Goal: Complete application form

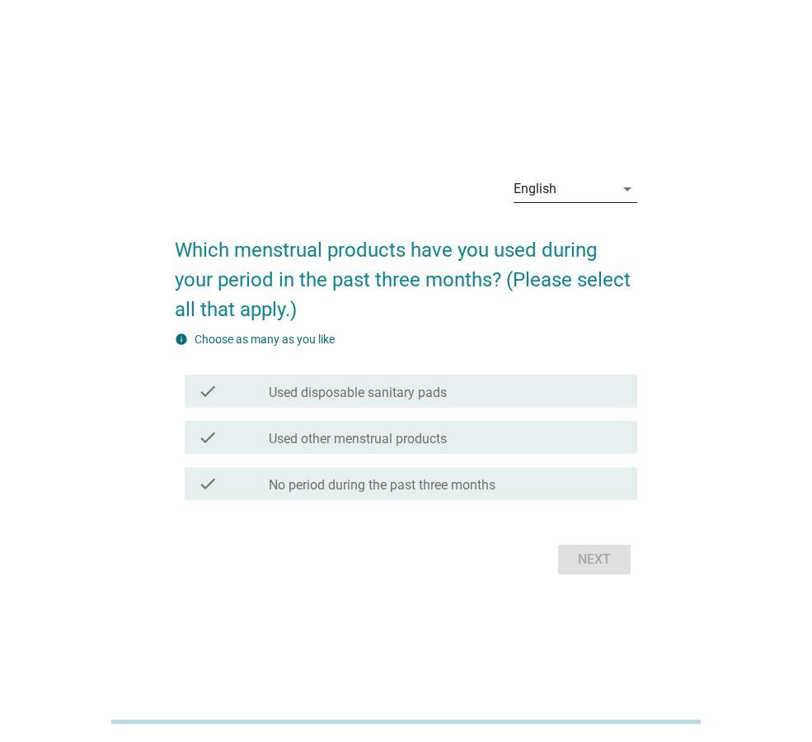
click at [618, 189] on icon "arrow_drop_down" at bounding box center [628, 189] width 20 height 20
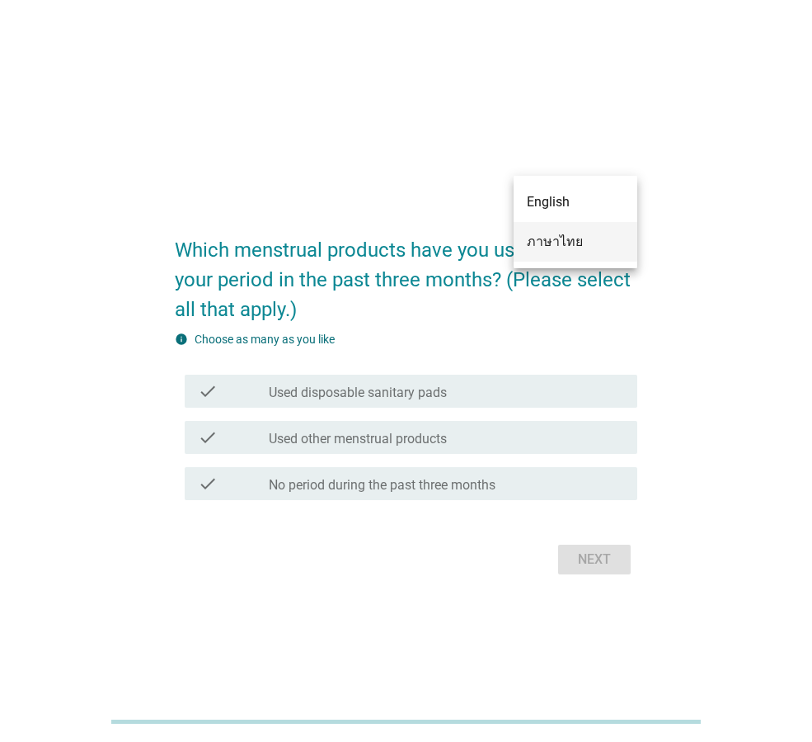
click at [596, 232] on div "ภาษาไทย" at bounding box center [575, 242] width 97 height 20
click at [596, 232] on h2 "Which menstrual products have you used during your period in the past three mon…" at bounding box center [406, 272] width 463 height 106
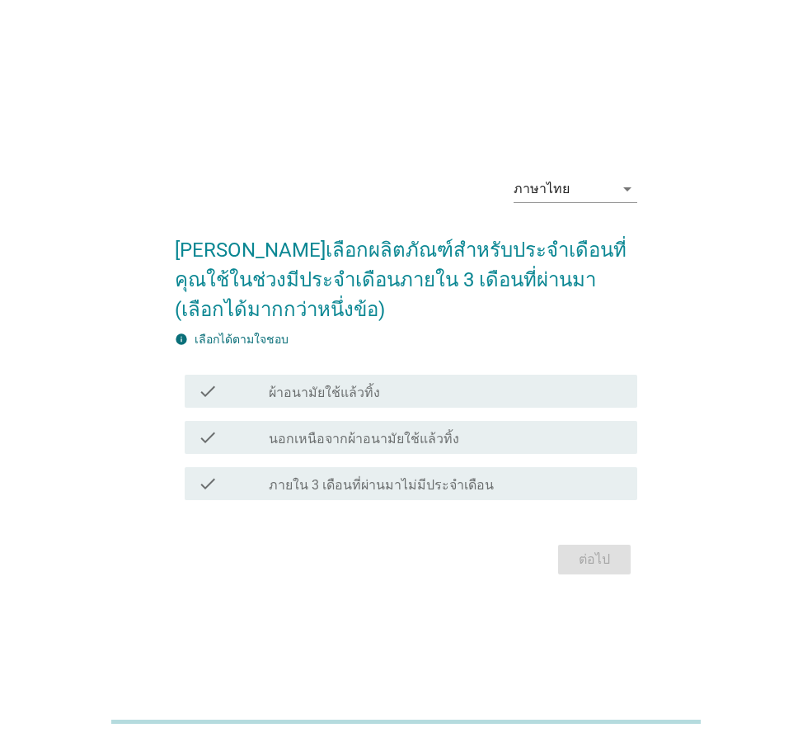
click at [315, 386] on label "ผ้าอนามัยใช้แล้วทิ้ง" at bounding box center [324, 392] width 111 height 16
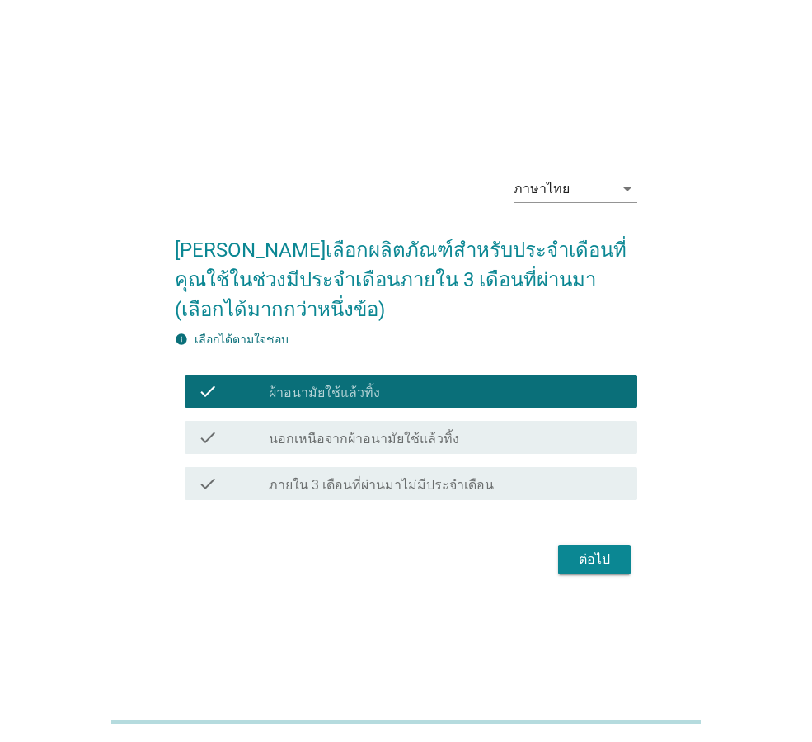
click at [615, 563] on div "ต่อไป" at bounding box center [595, 559] width 46 height 20
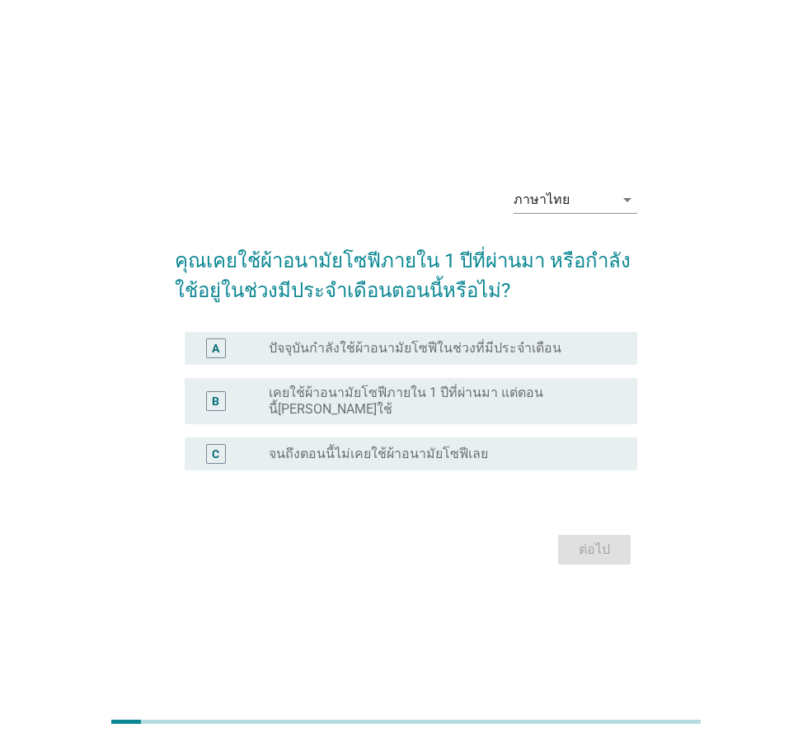
click at [355, 371] on div "A radio_button_unchecked ปัจจุบันกำลังใช้ผ้าอนามัยโซฟีในช่วงที่มีประจำเดือน" at bounding box center [406, 348] width 463 height 46
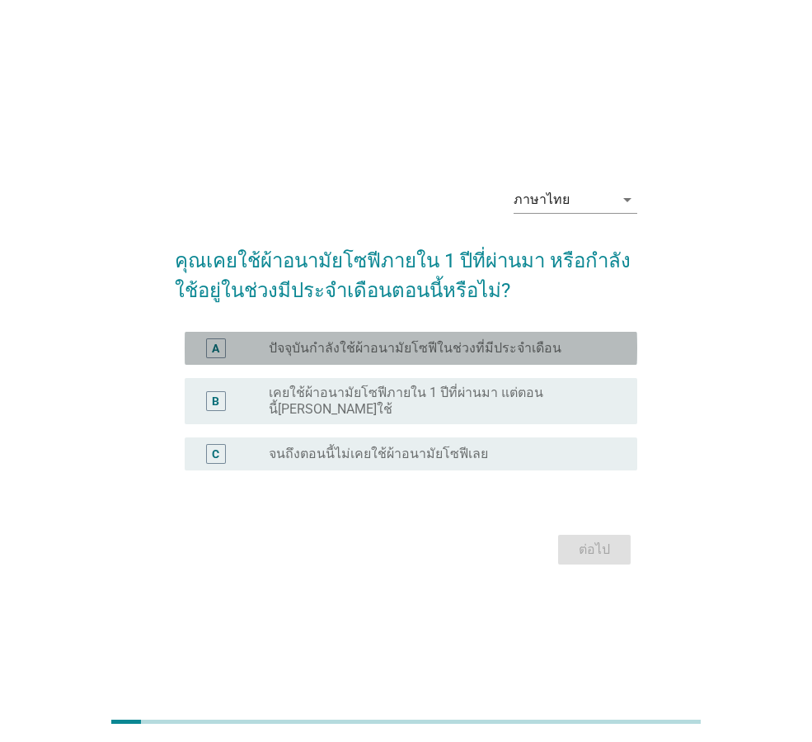
click at [369, 356] on label "ปัจจุบันกำลังใช้ผ้าอนามัยโซฟีในช่วงที่มีประจำเดือน" at bounding box center [415, 348] width 293 height 16
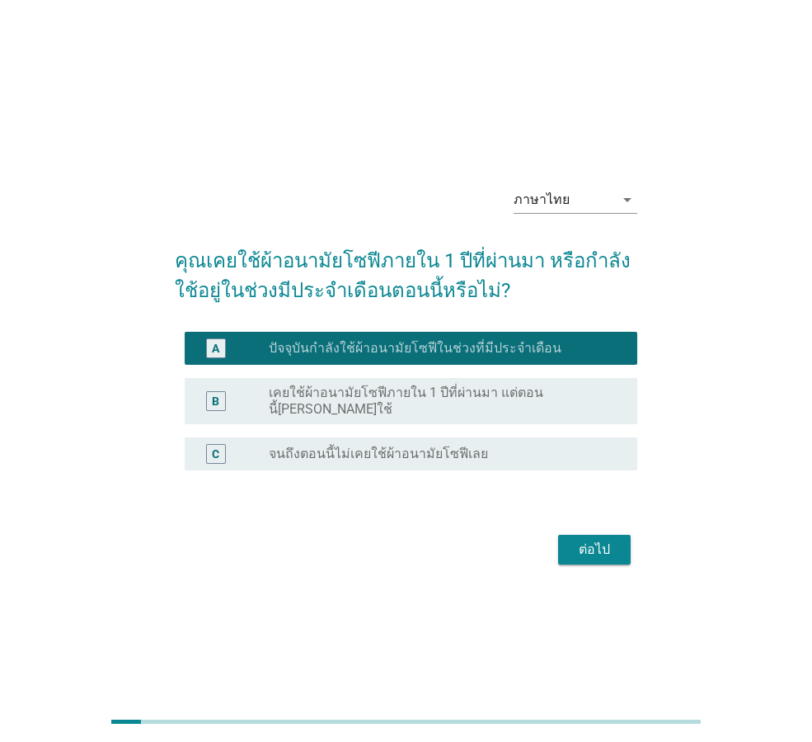
click at [586, 544] on div "ต่อไป" at bounding box center [595, 549] width 46 height 20
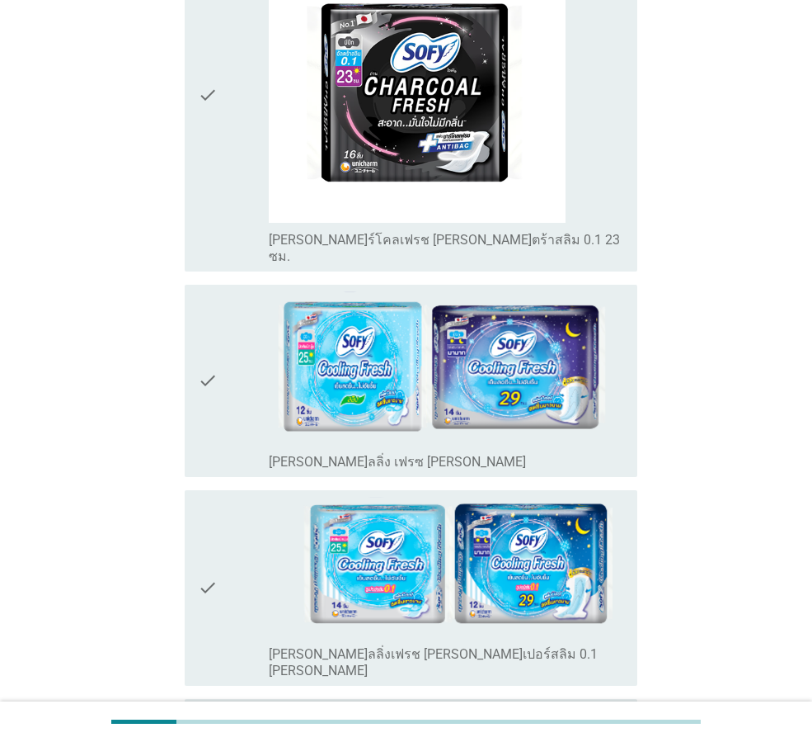
scroll to position [990, 0]
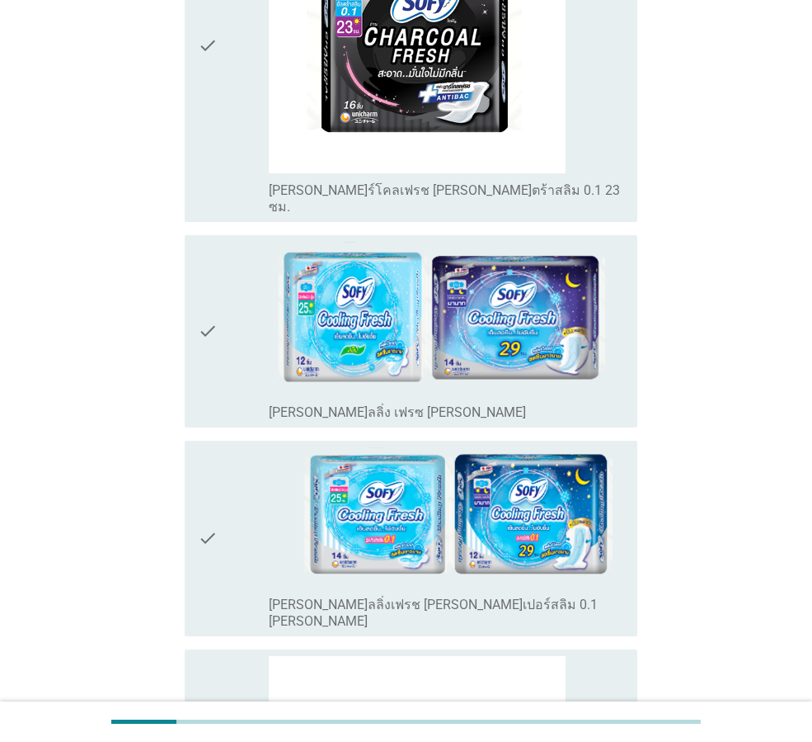
click at [231, 304] on div "check" at bounding box center [233, 331] width 71 height 179
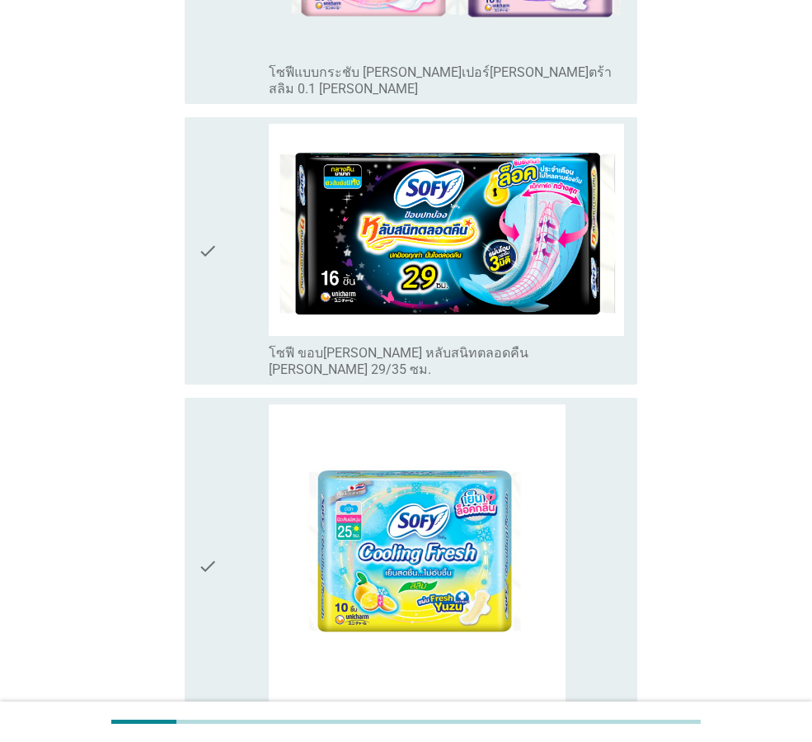
scroll to position [3052, 0]
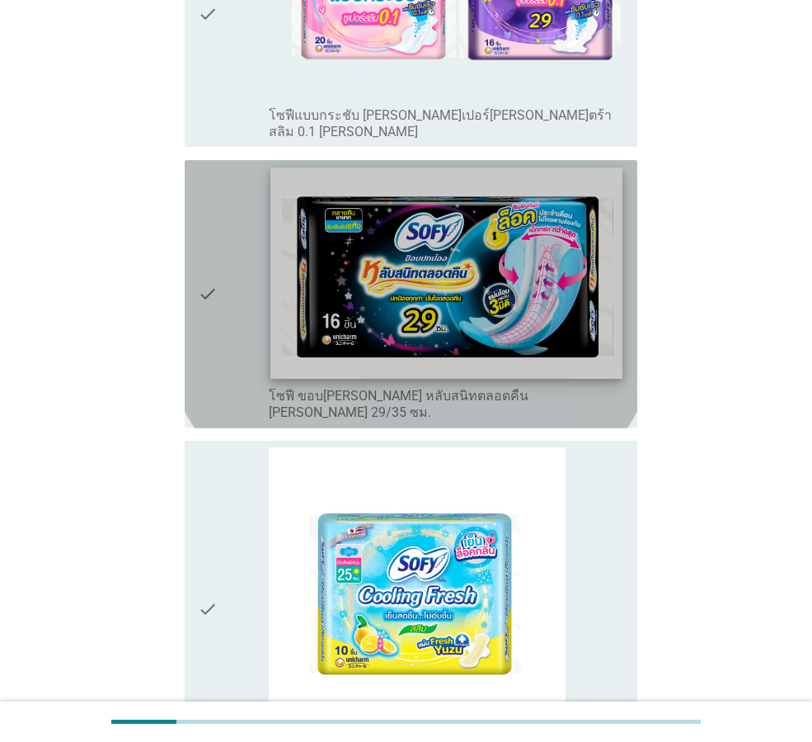
click at [412, 172] on img at bounding box center [446, 272] width 351 height 210
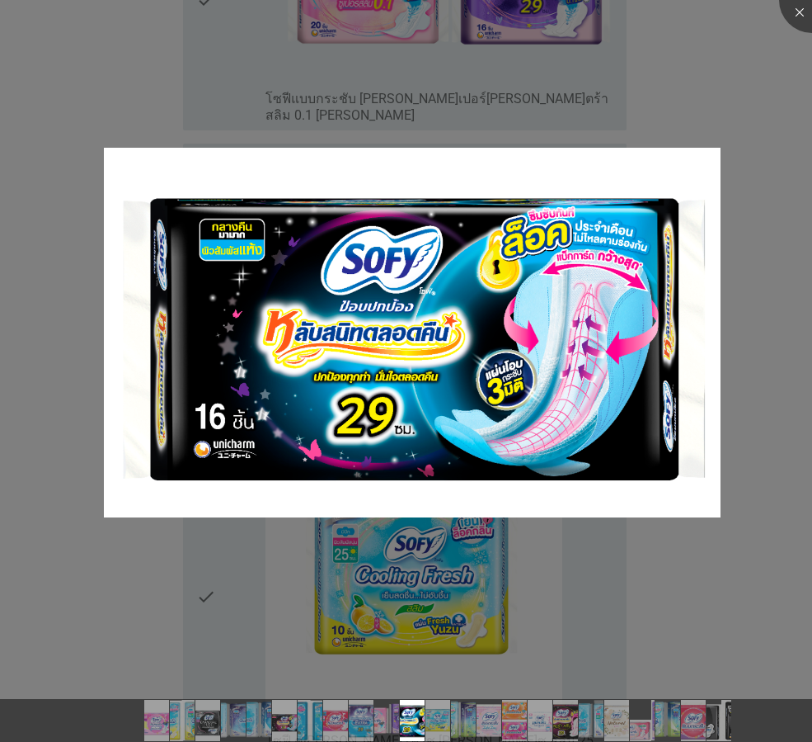
click at [638, 105] on div at bounding box center [406, 371] width 812 height 742
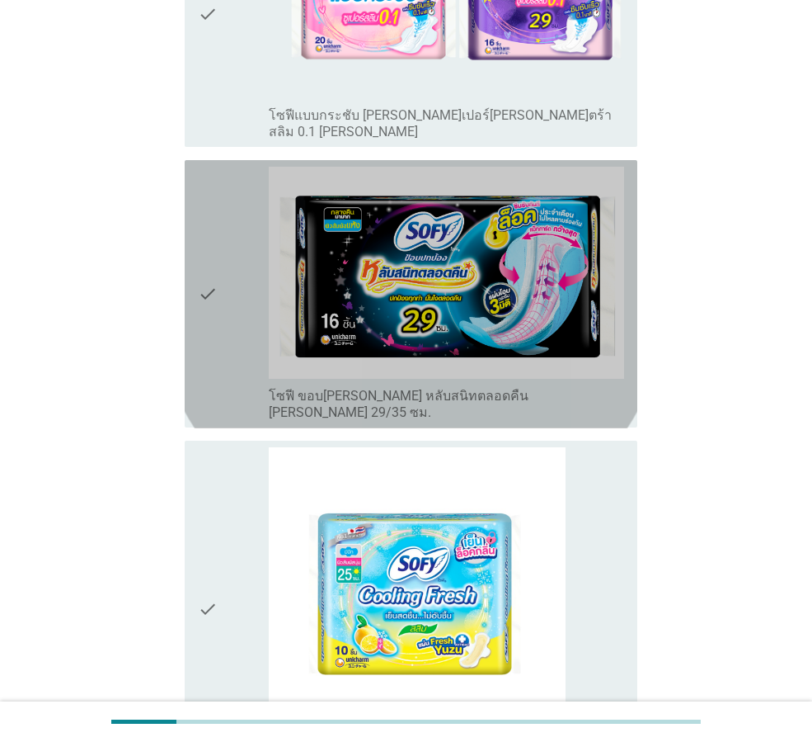
click at [200, 167] on icon "check" at bounding box center [208, 294] width 20 height 255
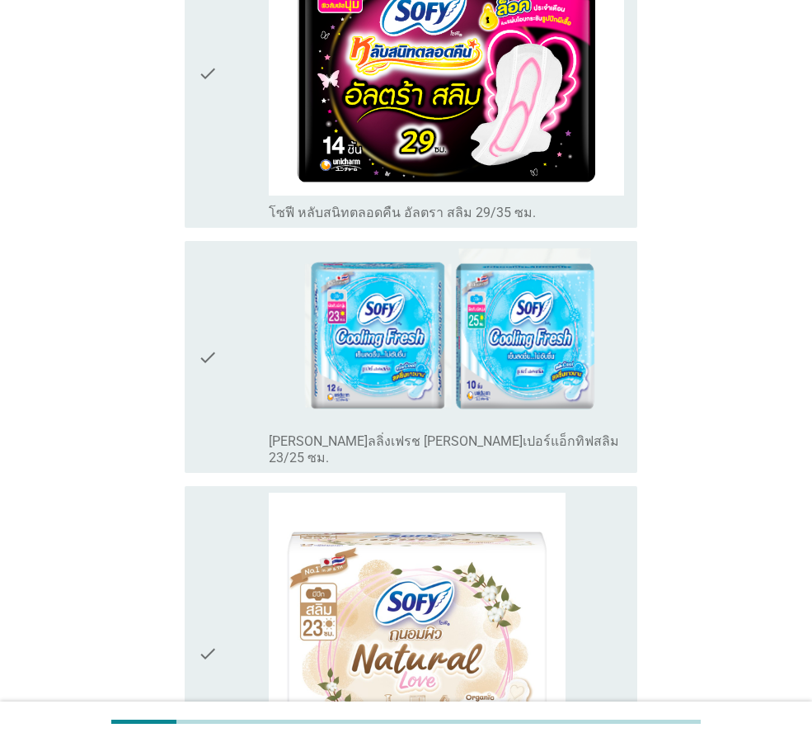
scroll to position [5279, 0]
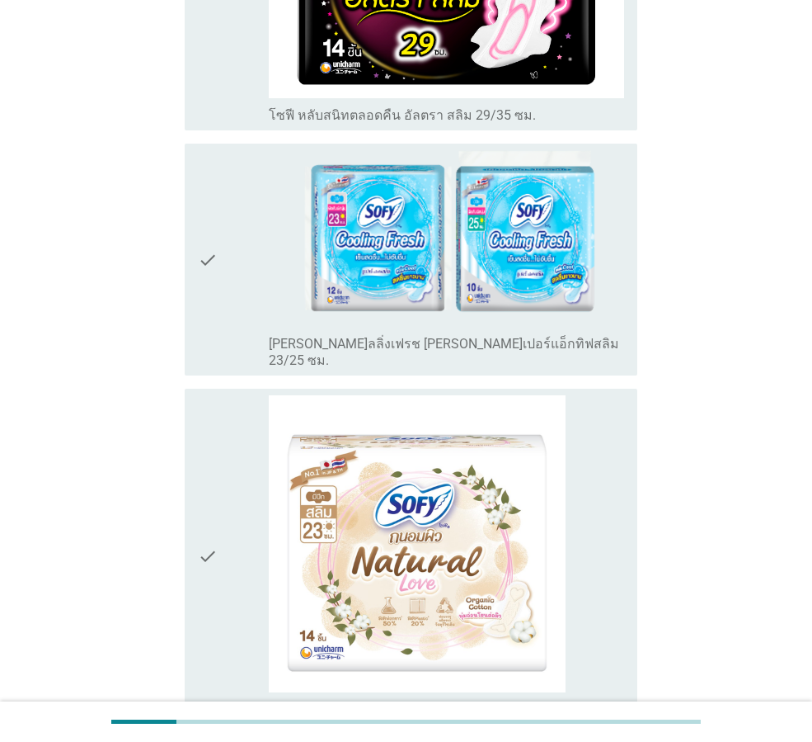
click at [265, 156] on div "check" at bounding box center [233, 259] width 71 height 219
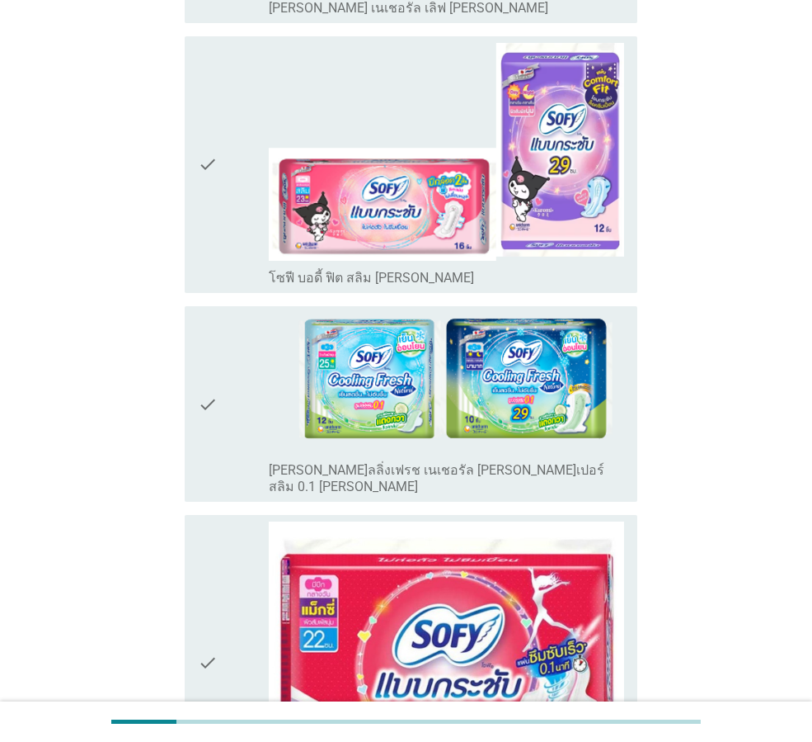
scroll to position [6198, 0]
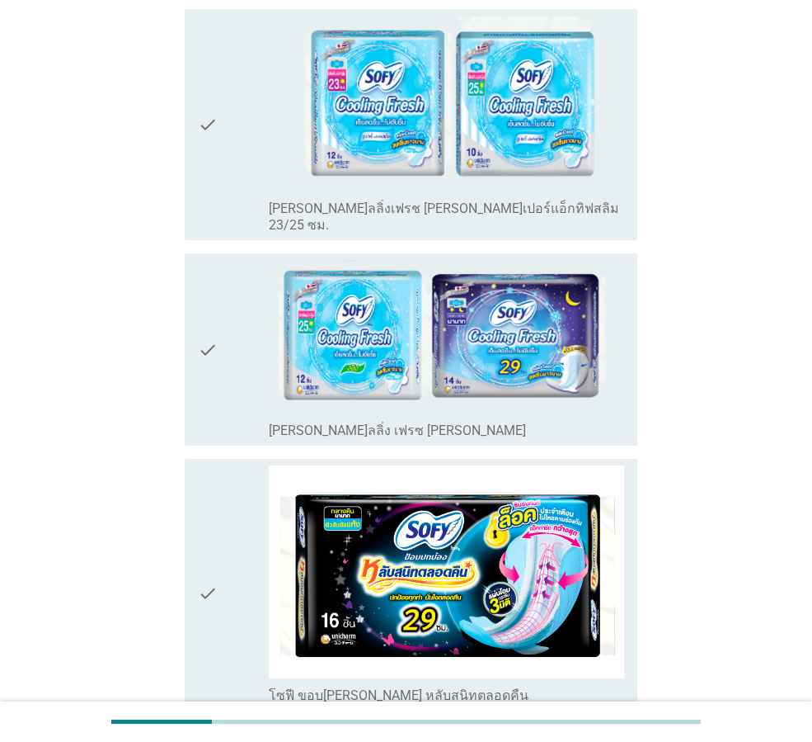
scroll to position [247, 0]
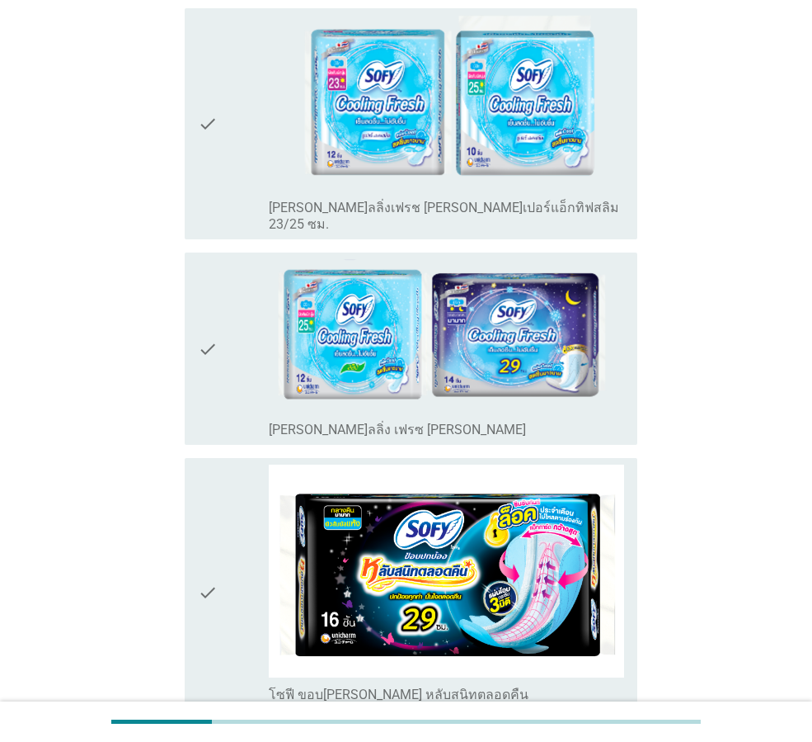
click at [207, 336] on icon "check" at bounding box center [208, 348] width 20 height 179
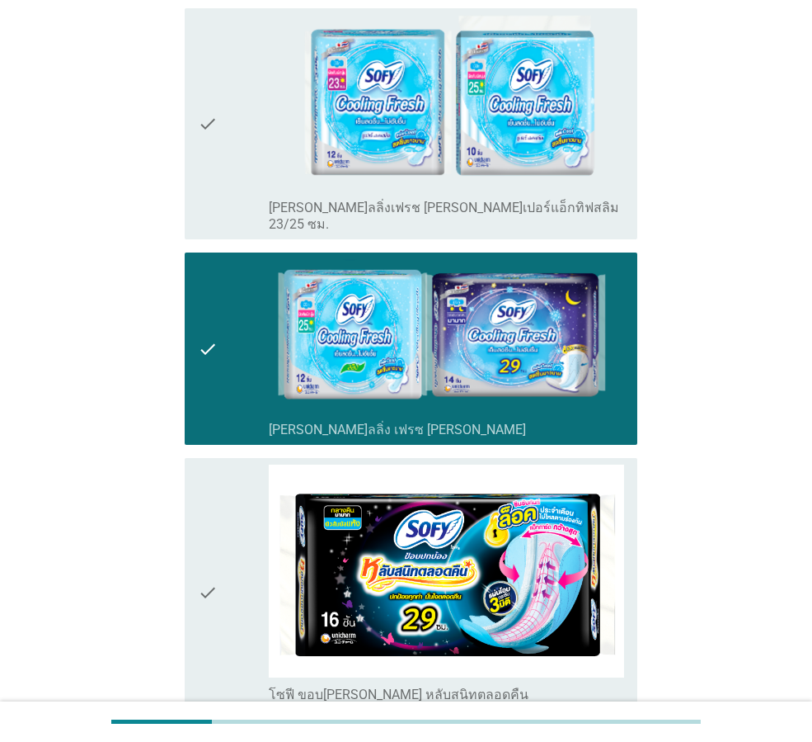
scroll to position [416, 0]
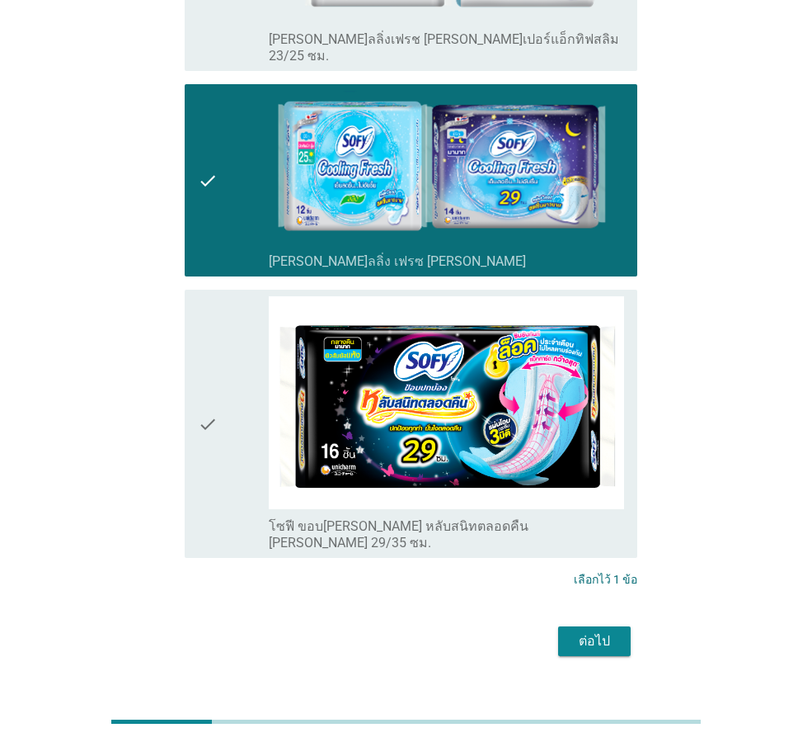
click at [624, 626] on button "ต่อไป" at bounding box center [594, 641] width 73 height 30
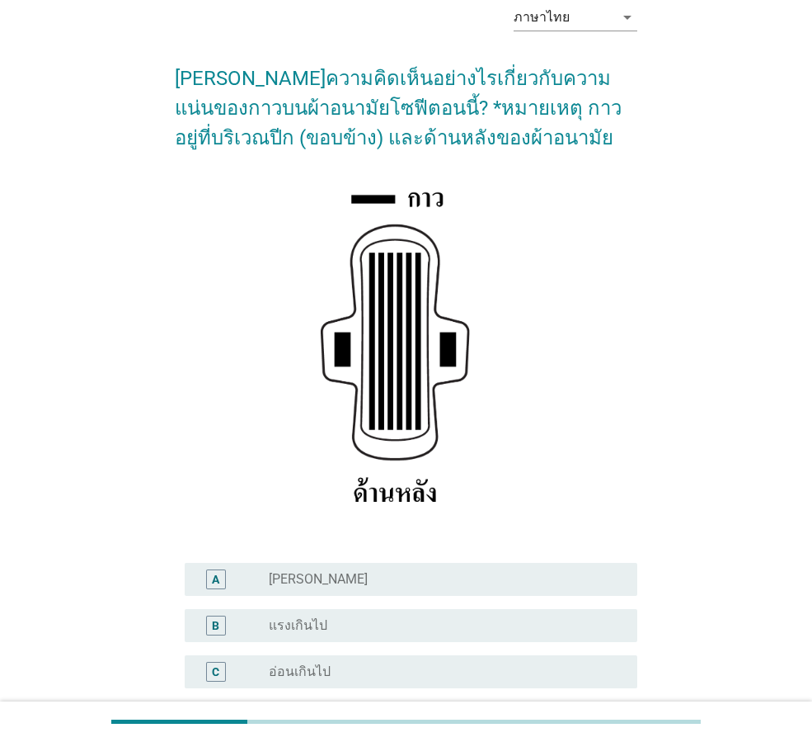
scroll to position [165, 0]
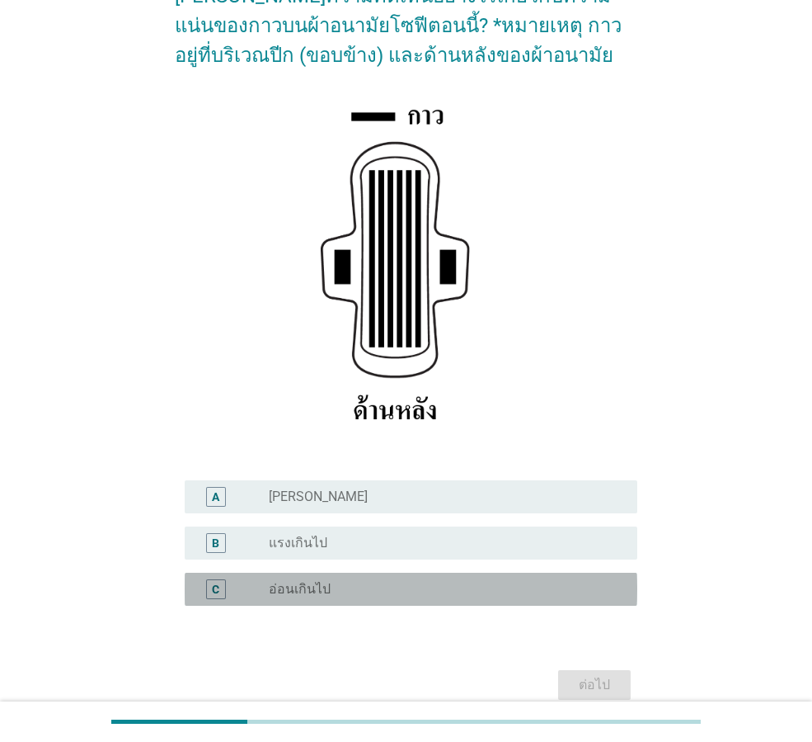
click at [289, 586] on label "อ่อนเกินไป" at bounding box center [300, 589] width 62 height 16
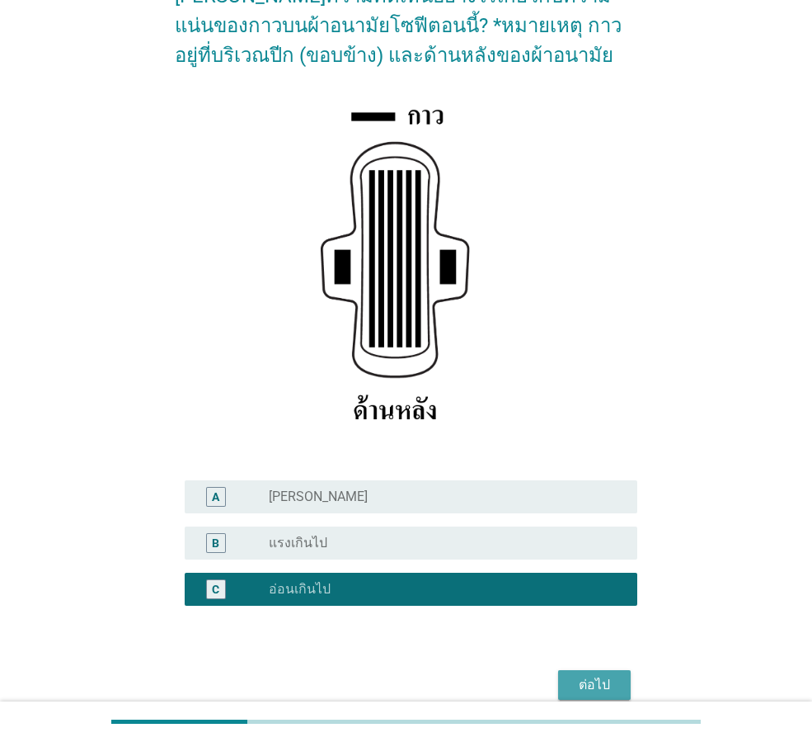
click at [596, 688] on div "ต่อไป" at bounding box center [595, 685] width 46 height 20
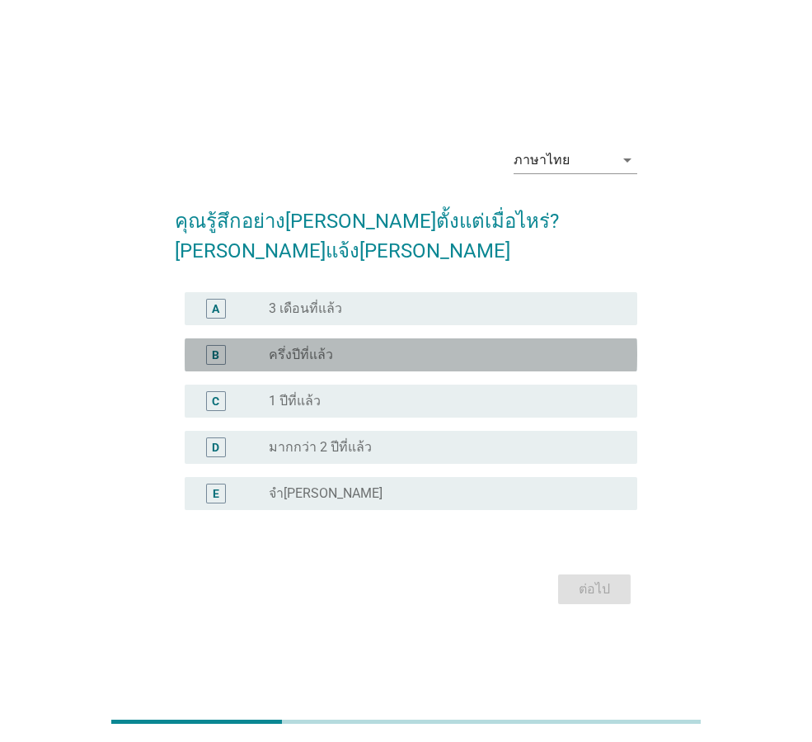
click at [349, 346] on div "radio_button_unchecked ครึ่งปีที่แล้ว" at bounding box center [440, 354] width 342 height 16
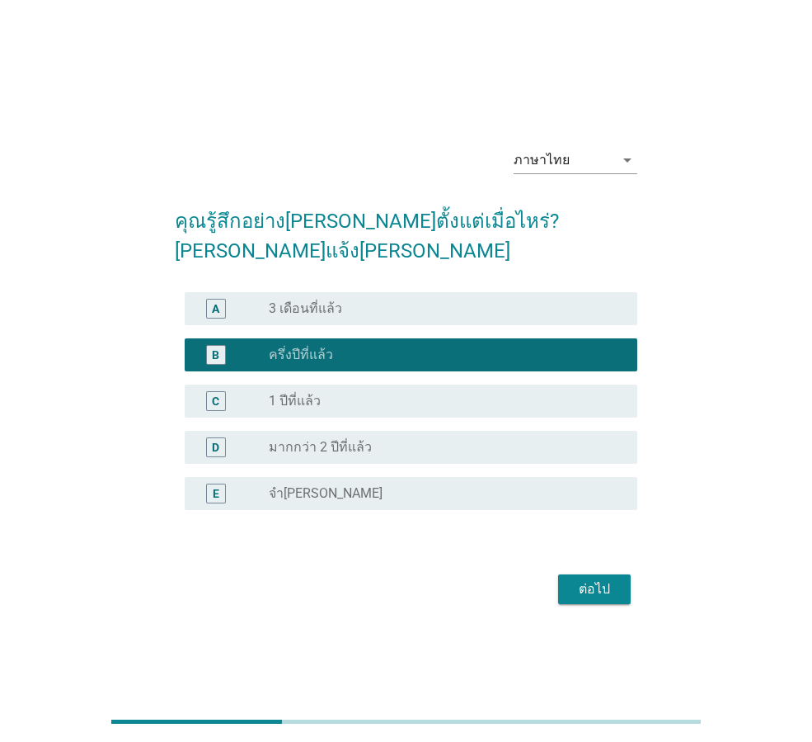
click at [600, 580] on div "ต่อไป" at bounding box center [595, 589] width 46 height 20
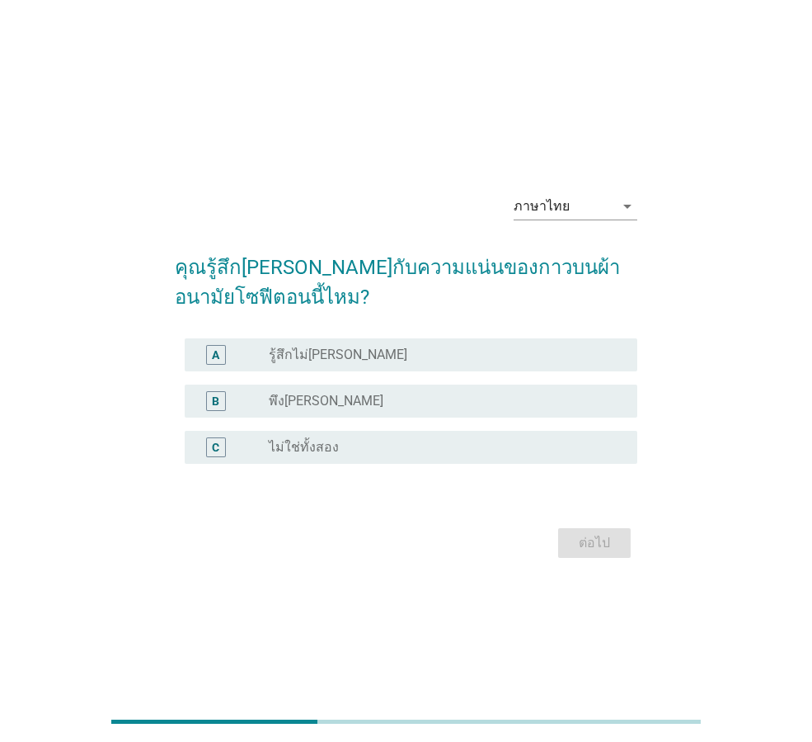
click at [285, 450] on label "ไม่ใช่ทั้งสอง" at bounding box center [304, 447] width 70 height 16
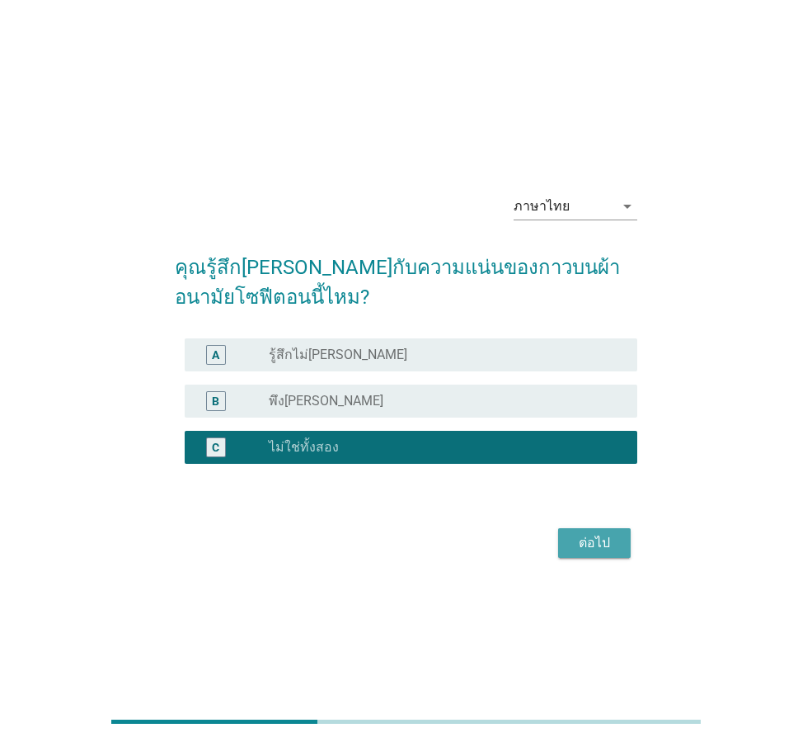
click at [586, 548] on div "ต่อไป" at bounding box center [595, 543] width 46 height 20
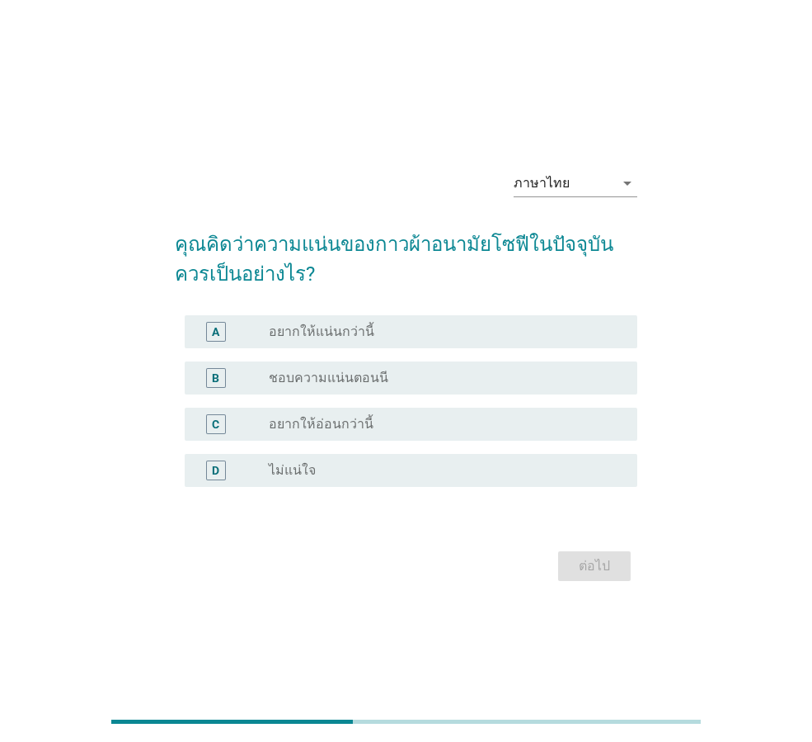
click at [357, 332] on label "อยากให้แน่นกว่านี้" at bounding box center [322, 331] width 106 height 16
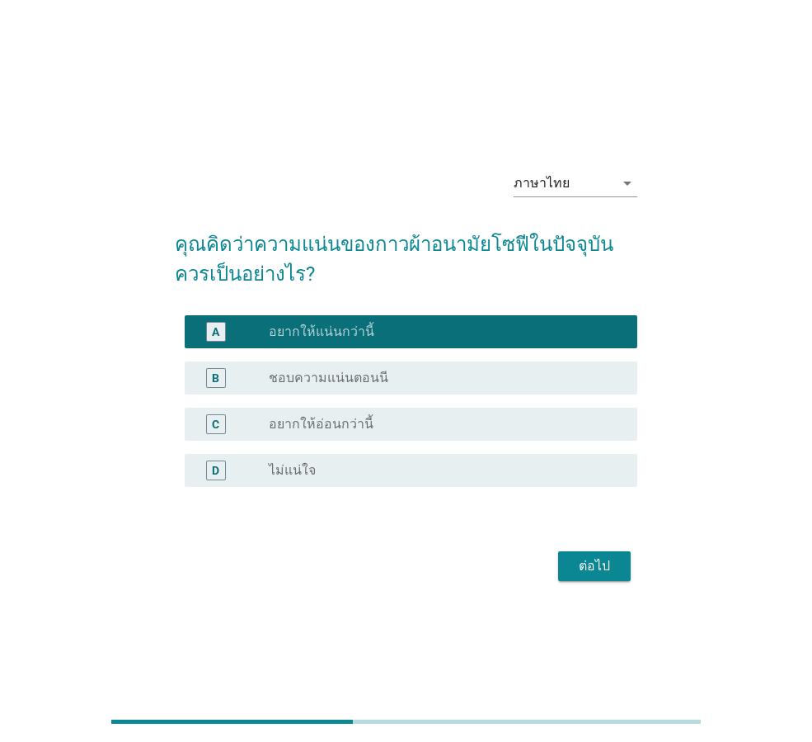
click at [597, 576] on button "ต่อไป" at bounding box center [594, 566] width 73 height 30
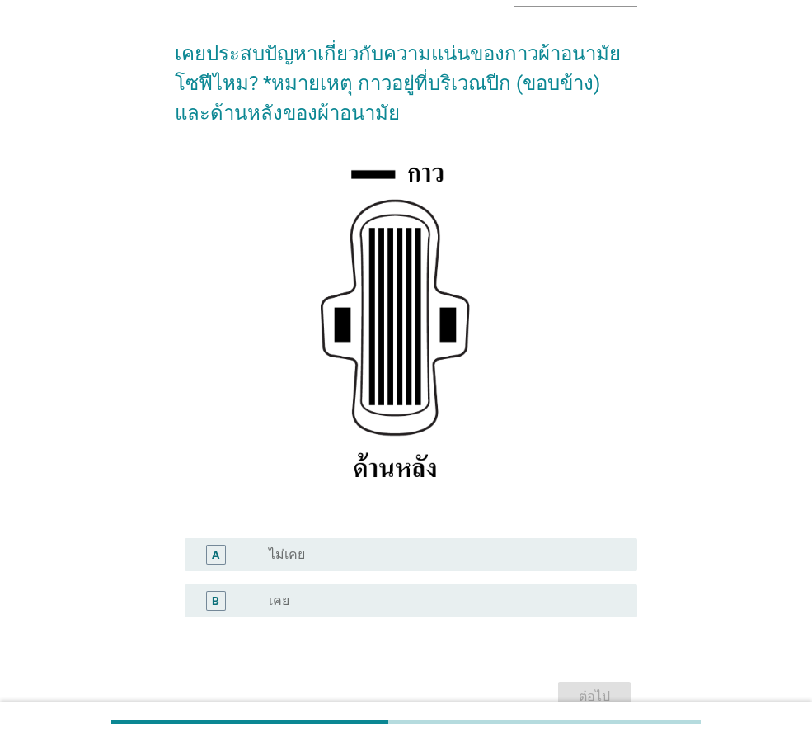
scroll to position [195, 0]
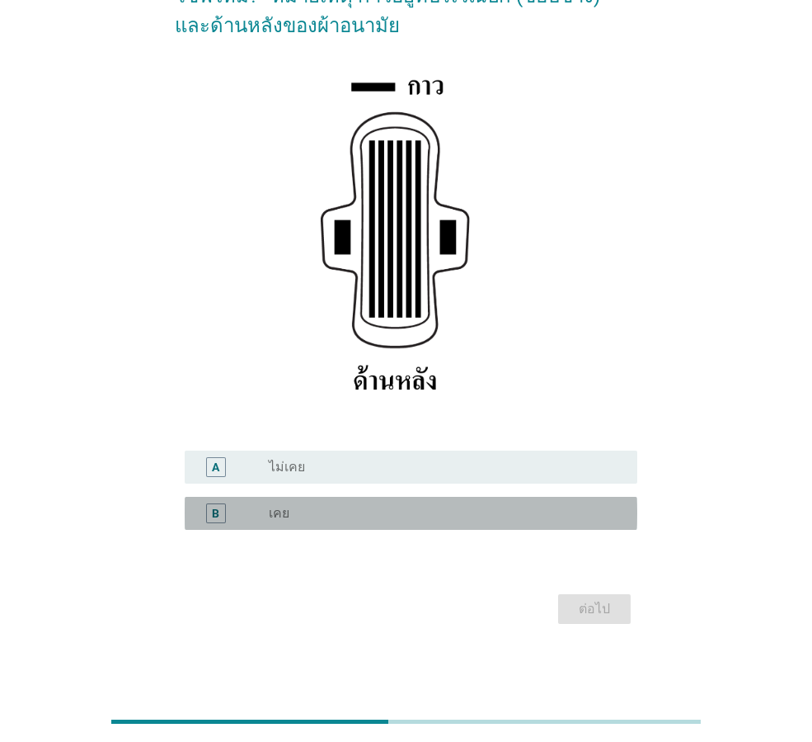
click at [242, 520] on div "B" at bounding box center [233, 513] width 71 height 20
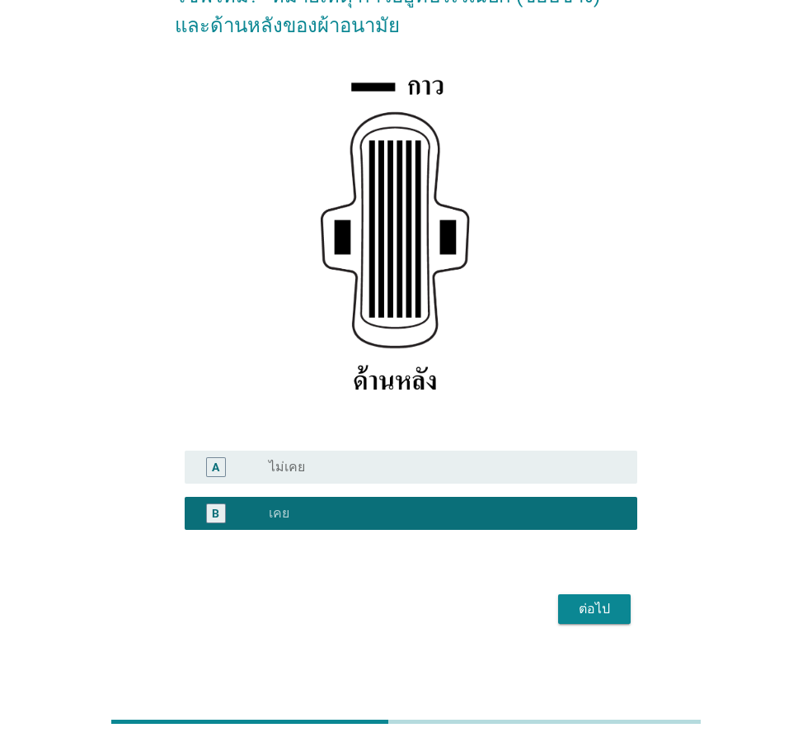
click at [591, 619] on button "ต่อไป" at bounding box center [594, 609] width 73 height 30
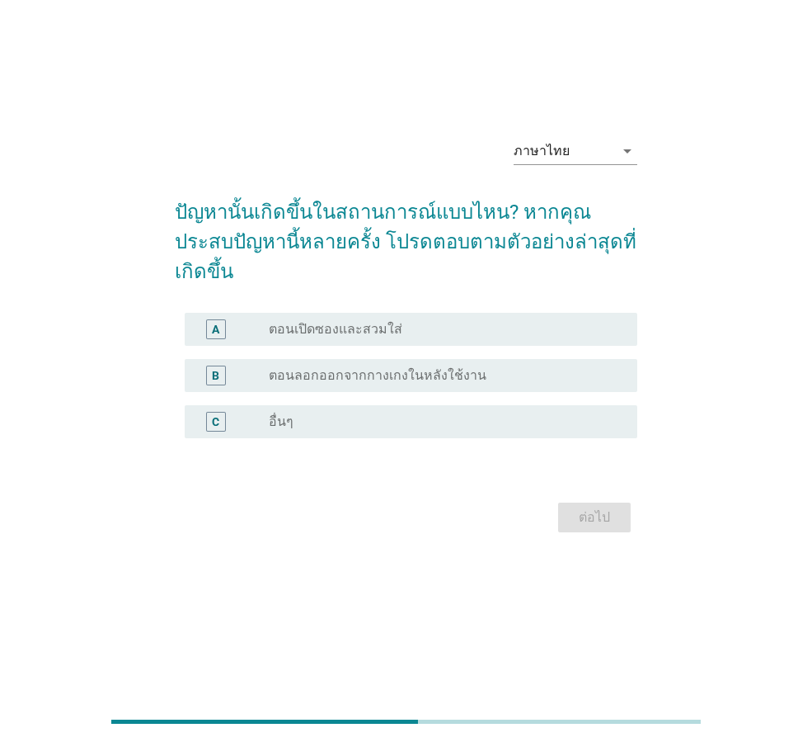
scroll to position [0, 0]
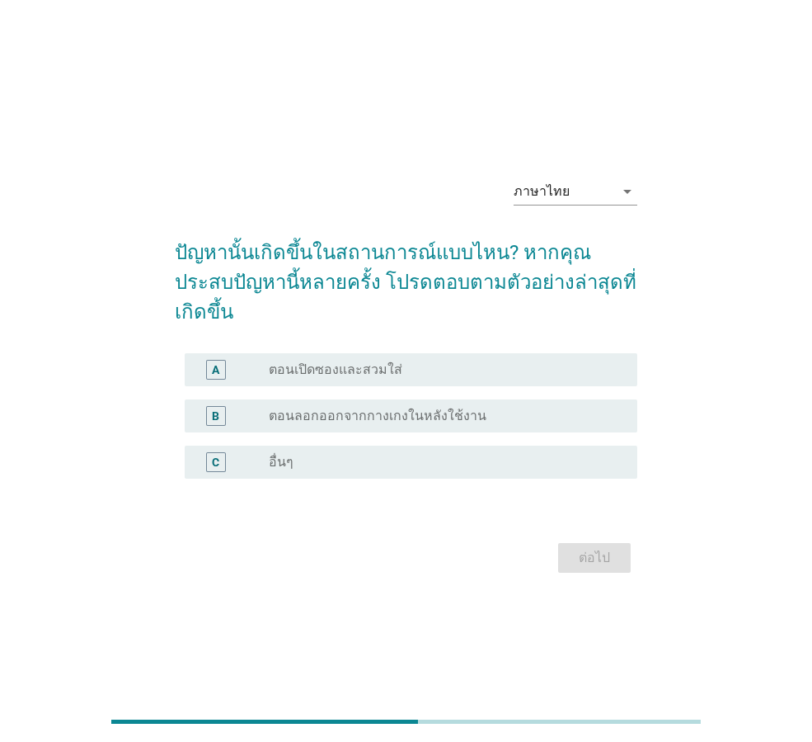
click at [275, 454] on label "อื่นๆ" at bounding box center [281, 462] width 25 height 16
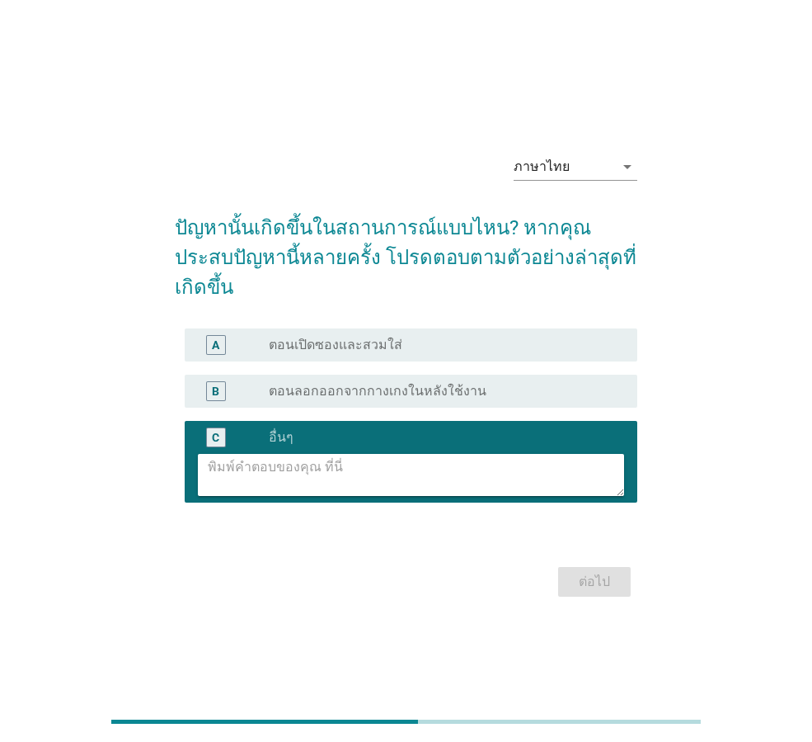
click at [294, 464] on textarea at bounding box center [416, 475] width 417 height 42
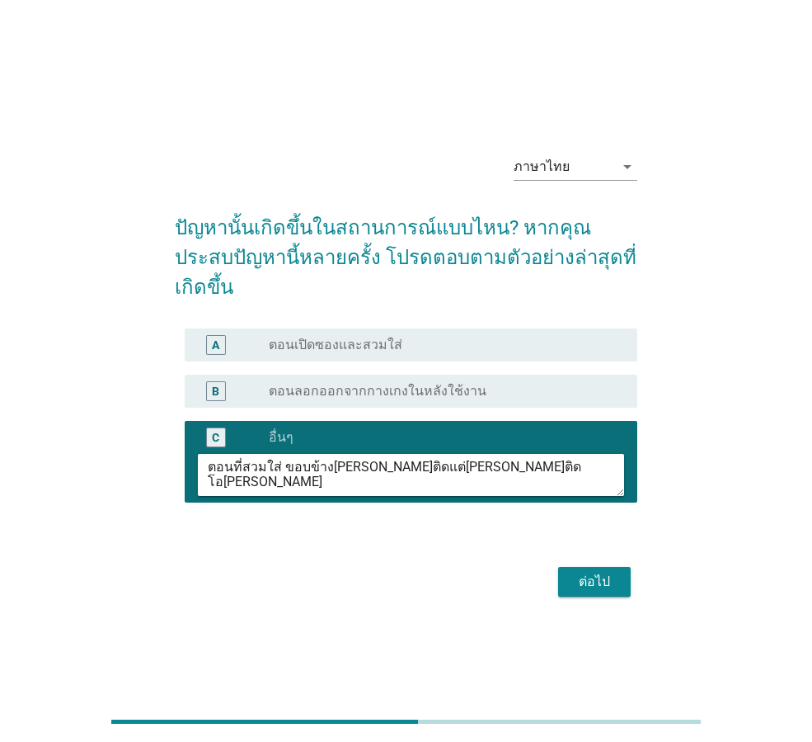
type textarea "ตอนที่สวมใส่ ขอบข้าง[PERSON_NAME]ติดแต่[PERSON_NAME]ติดโอ[PERSON_NAME]"
click at [598, 572] on div "ต่อไป" at bounding box center [595, 582] width 46 height 20
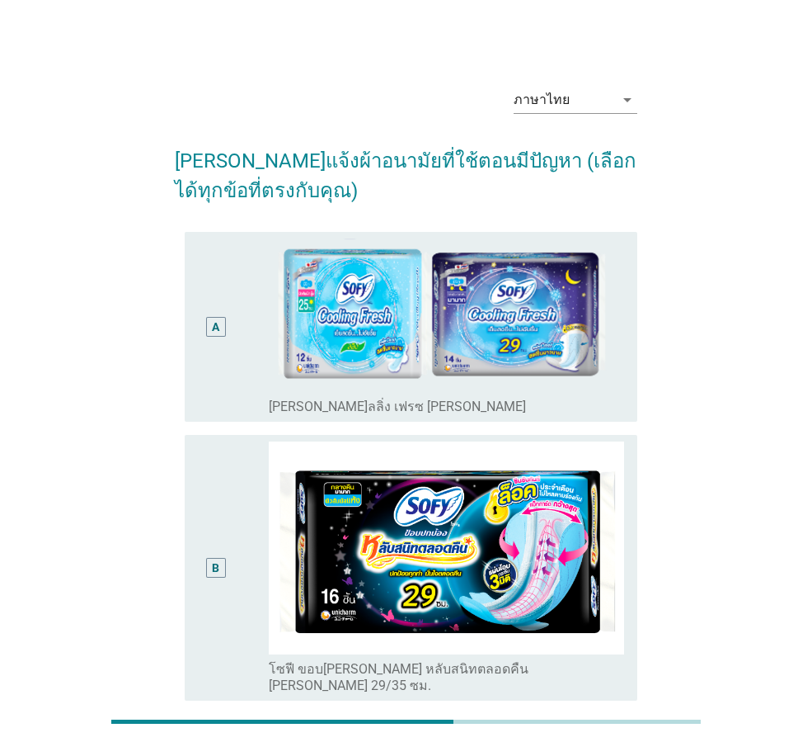
click at [230, 351] on div "A" at bounding box center [215, 326] width 35 height 177
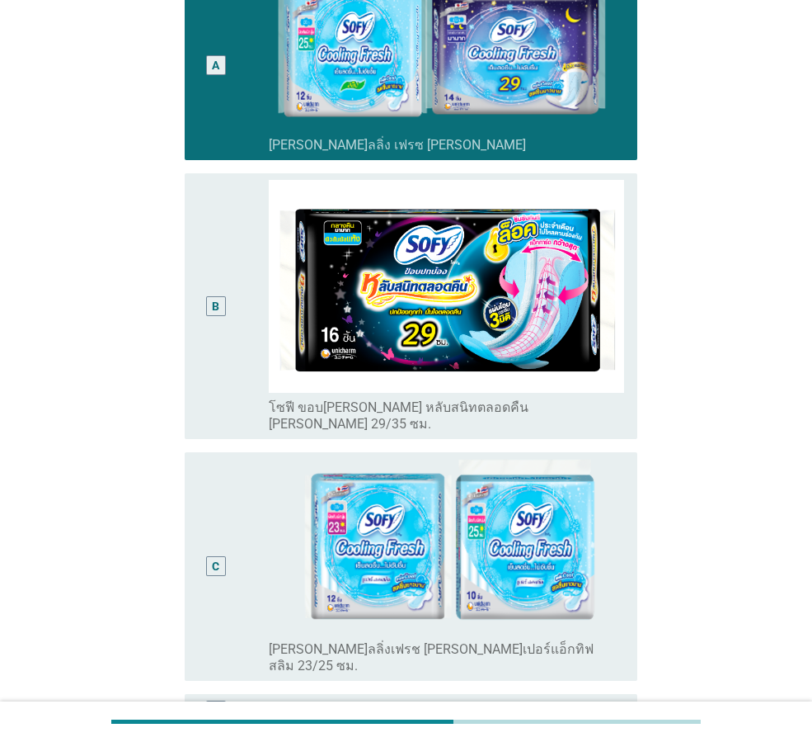
scroll to position [426, 0]
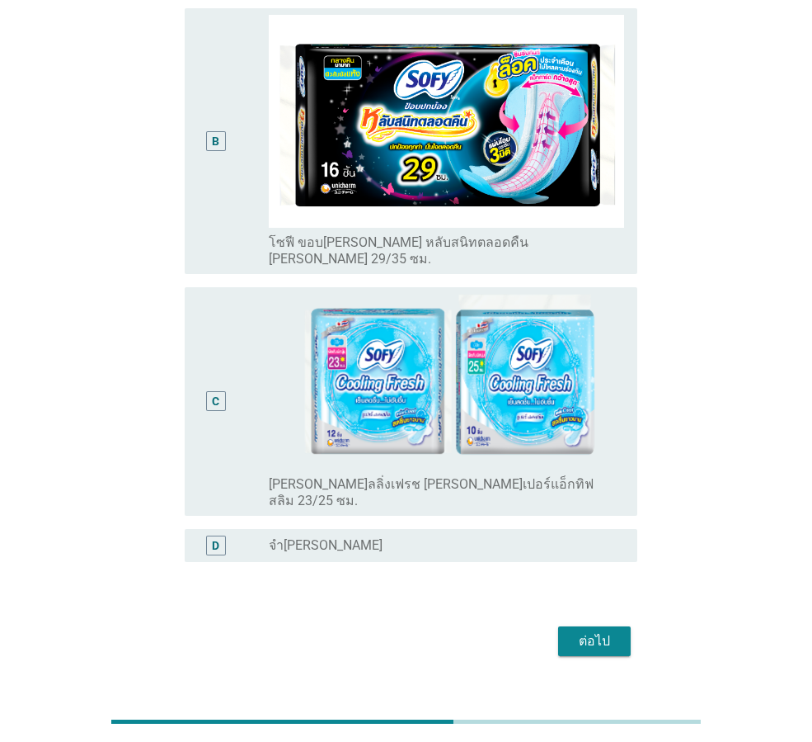
click at [233, 231] on div "B" at bounding box center [215, 141] width 35 height 252
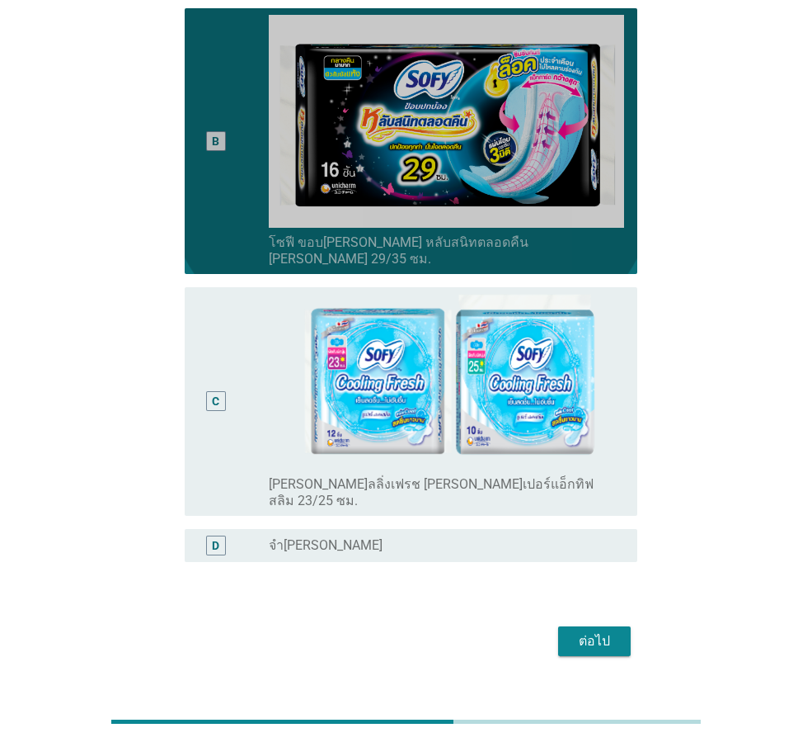
click at [233, 351] on div "C" at bounding box center [215, 402] width 35 height 216
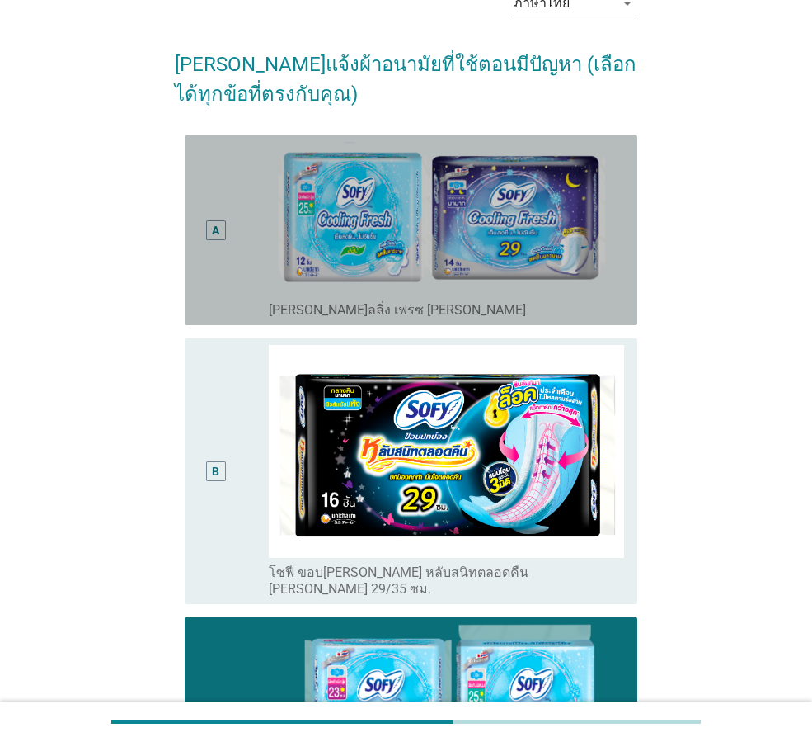
click at [265, 252] on div "A" at bounding box center [233, 230] width 71 height 177
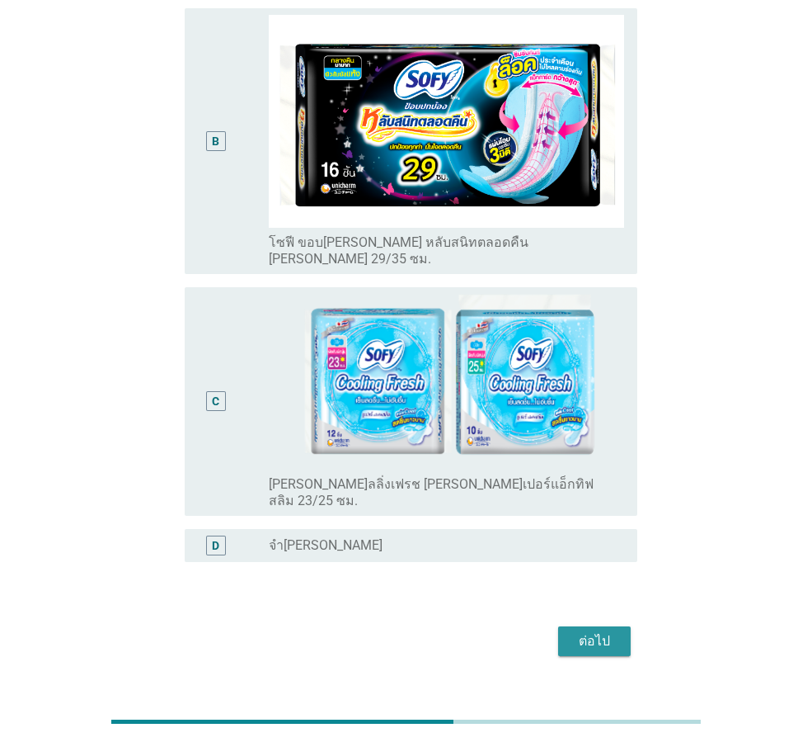
click at [601, 631] on div "ต่อไป" at bounding box center [595, 641] width 46 height 20
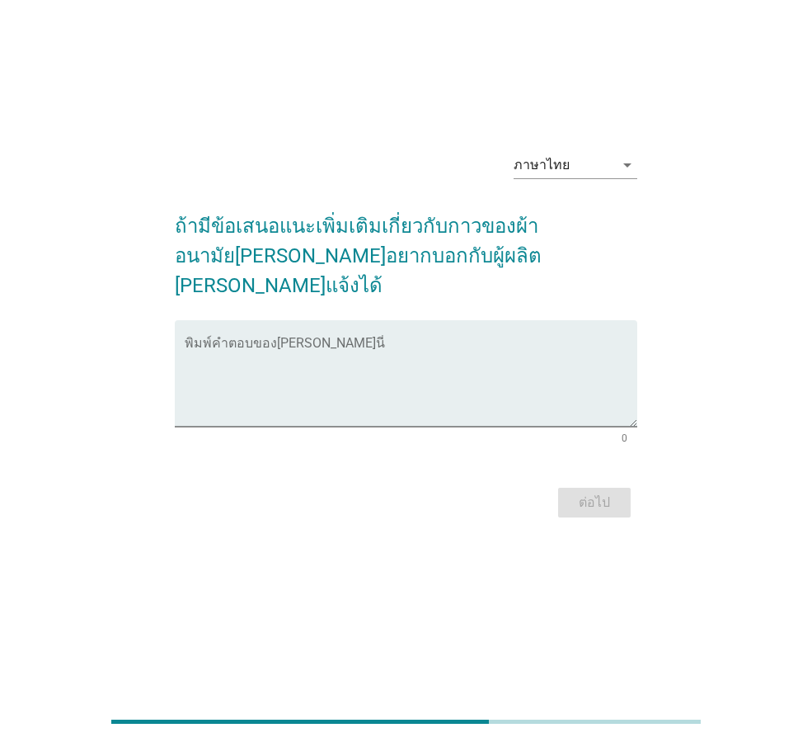
scroll to position [0, 0]
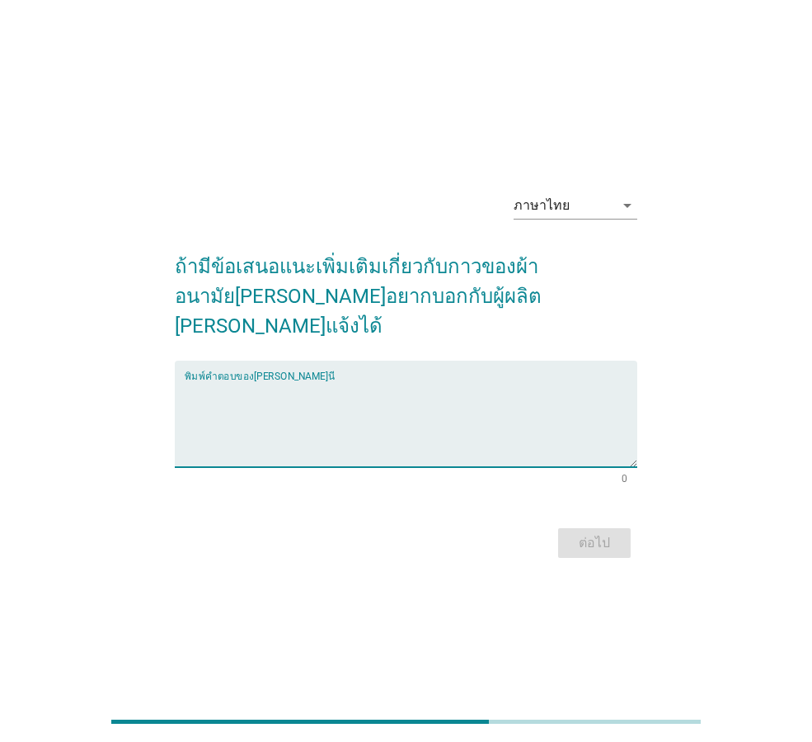
click at [252, 410] on textarea "พิมพ์คำตอบของคุณ ที่นี่" at bounding box center [411, 423] width 453 height 87
type textarea "อยากให้ขอบด้านข้างกาวแน่นกว่าเดิมหน่อย"
click at [597, 533] on div "ต่อไป" at bounding box center [595, 543] width 46 height 20
